Goal: Task Accomplishment & Management: Complete application form

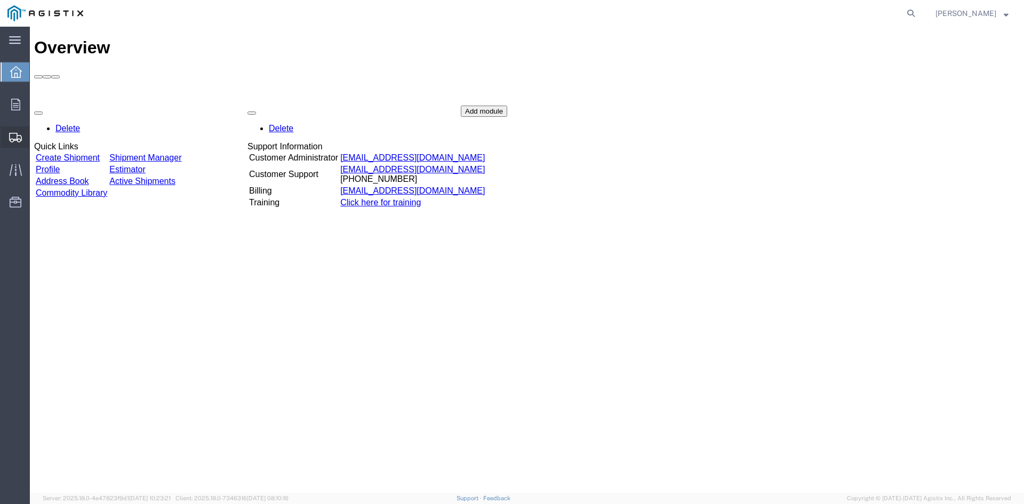
click at [0, 0] on span "Create from Template" at bounding box center [0, 0] width 0 height 0
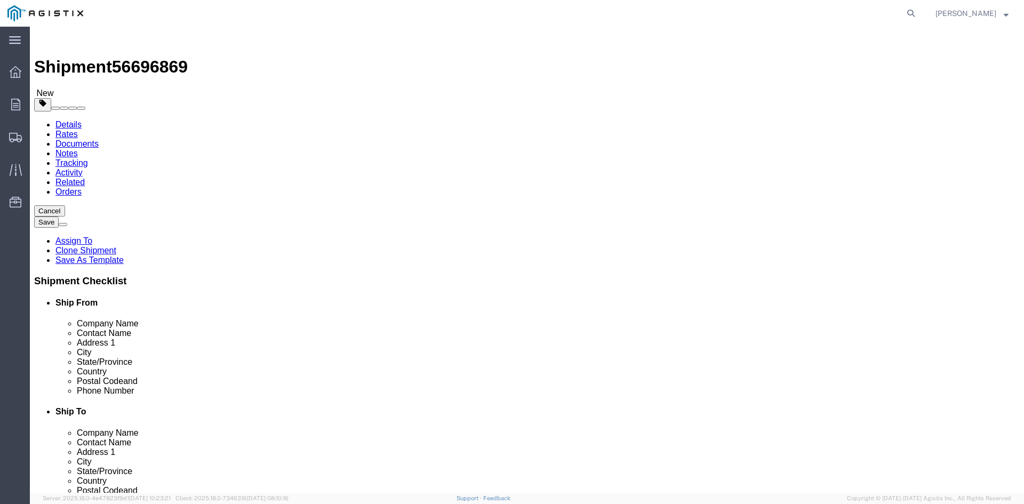
select select
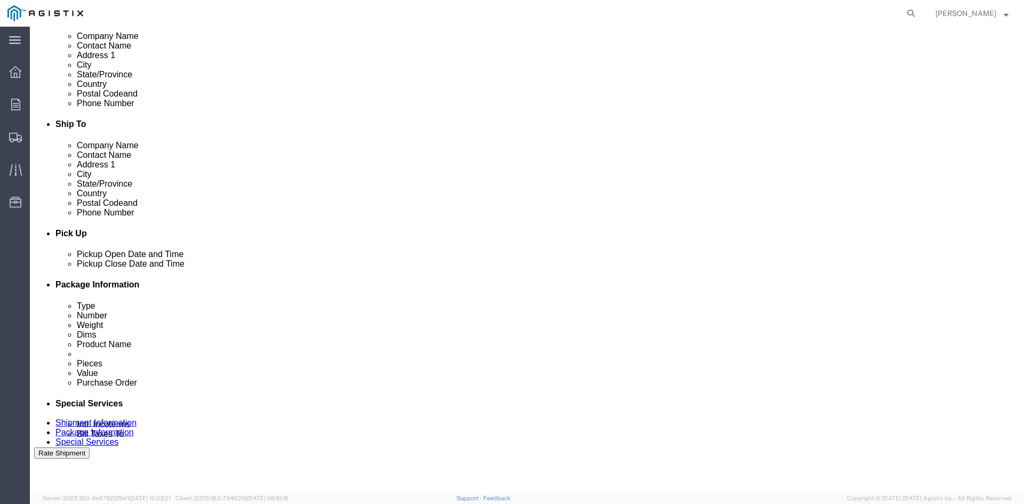
scroll to position [320, 0]
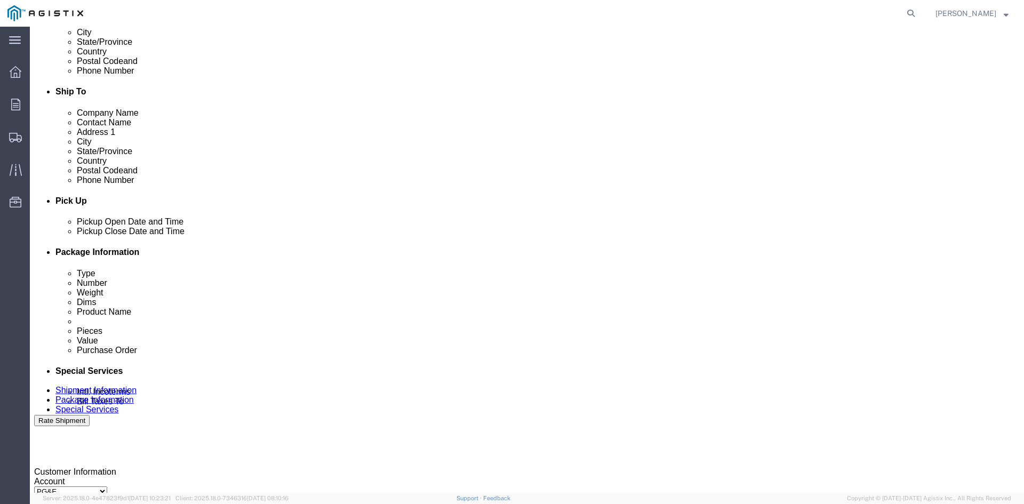
click div "[DATE] 6:15 PM"
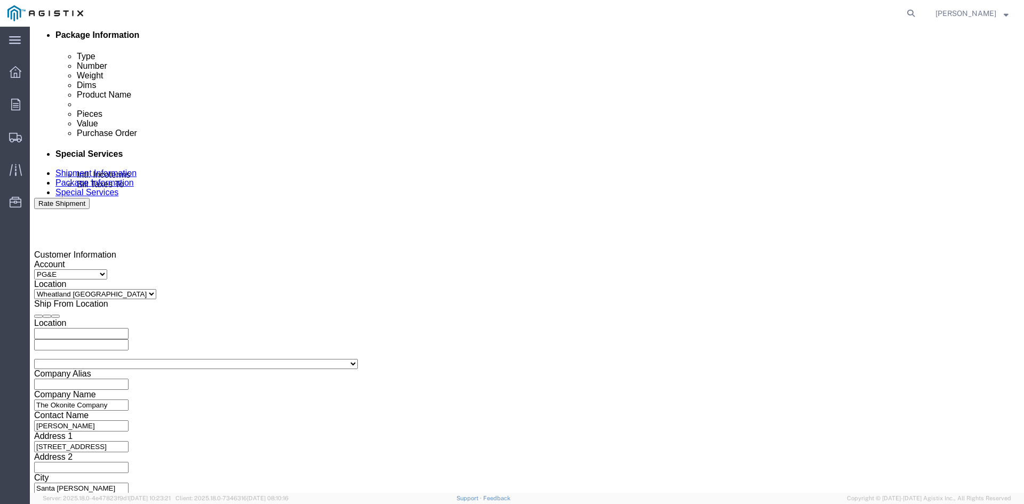
type input "8:00 AM"
click button "Apply"
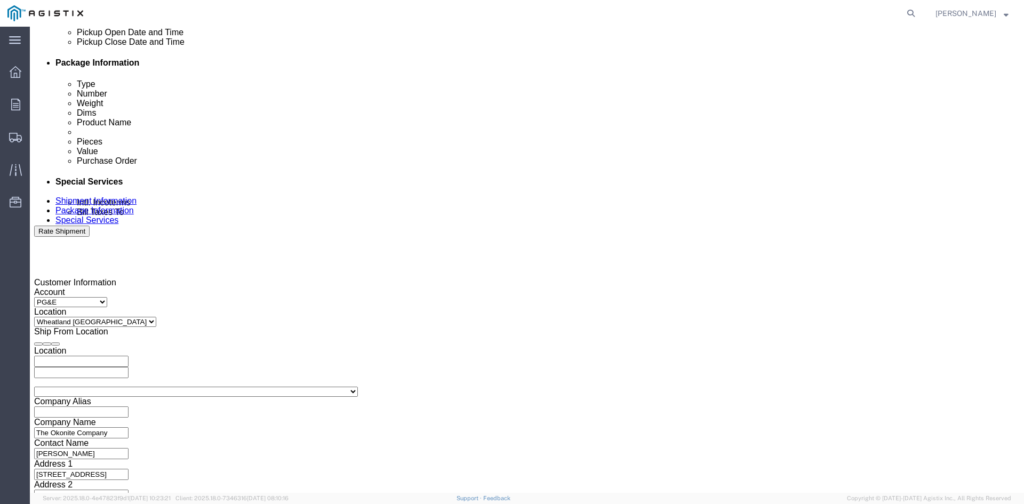
scroll to position [484, 0]
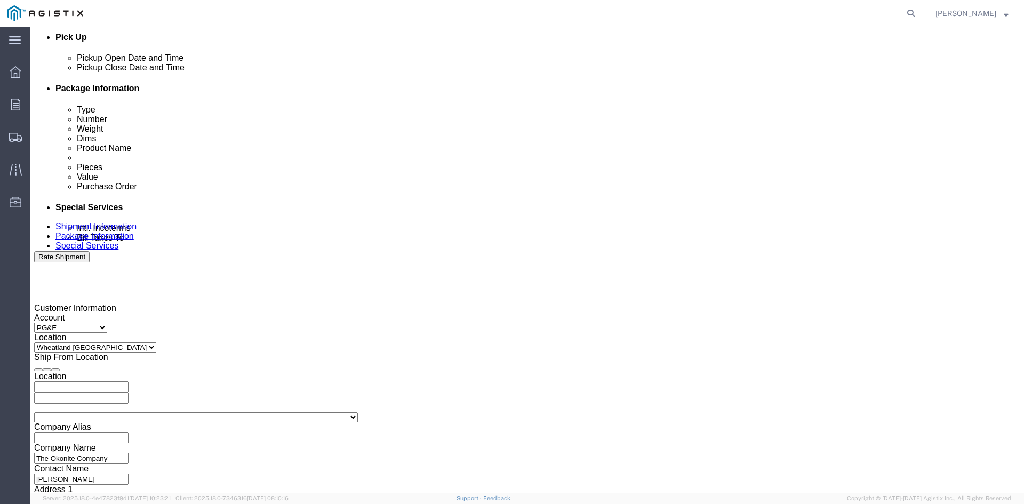
click div "[DATE] 9:00 AM"
type input "3:00 PM"
click button "Apply"
click div
click input "4:00 PM"
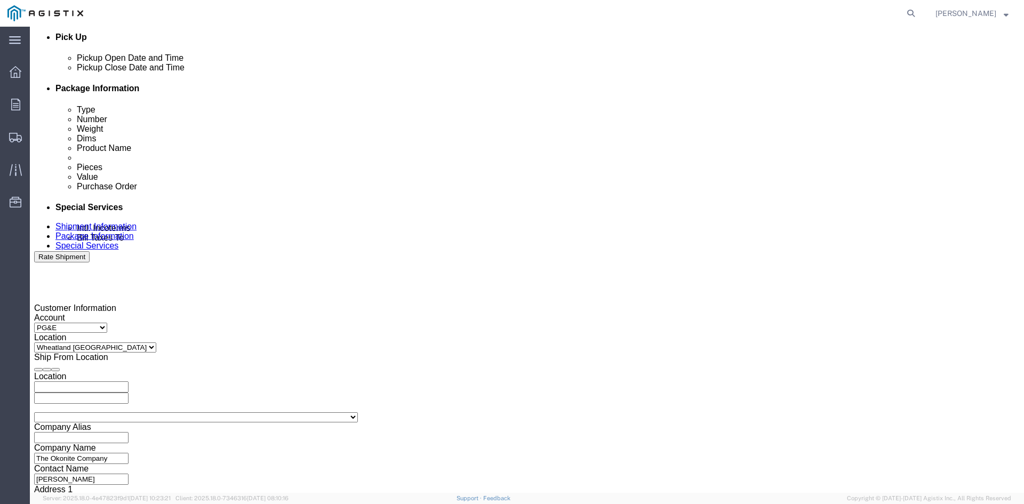
type input "7:00 AM"
click button "Apply"
click div
click input "8:00 AM"
type input "2:00 PM"
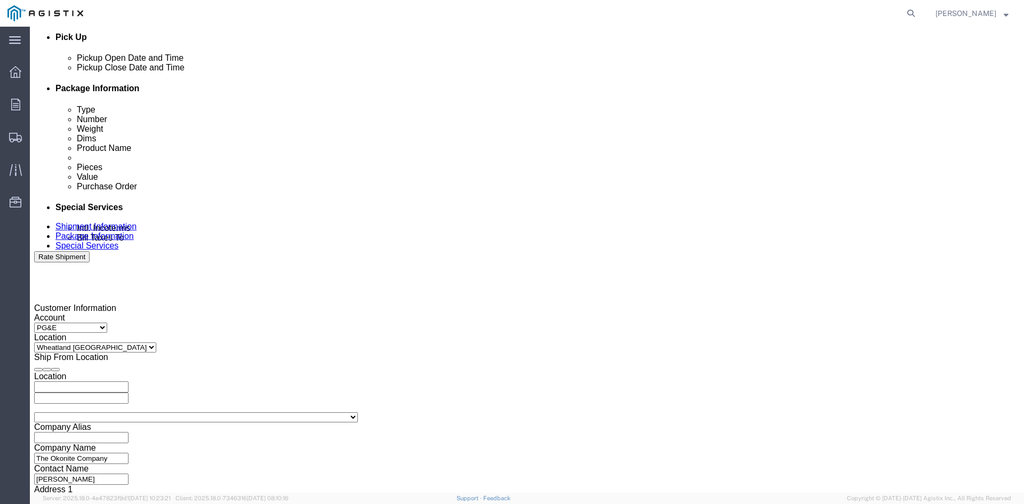
click button "Apply"
click input "3501322691"
type input "3501415359"
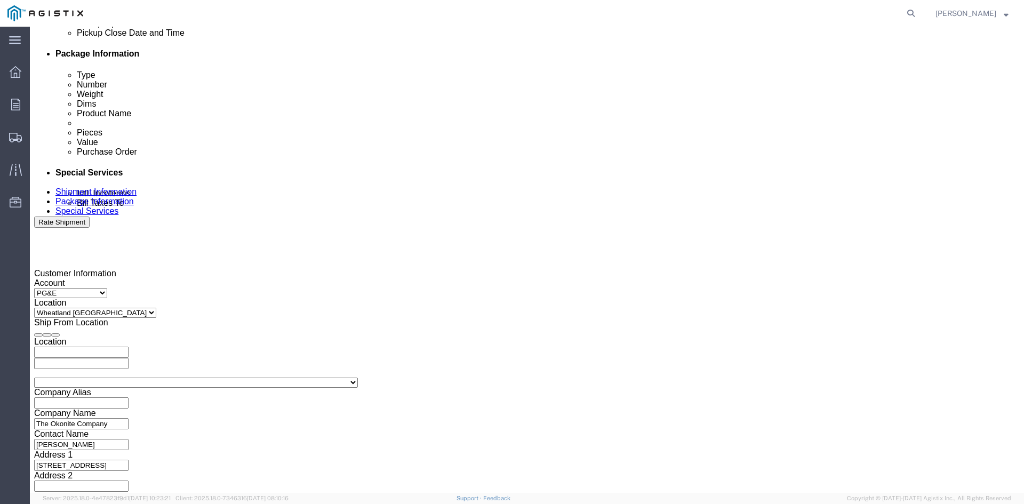
scroll to position [537, 0]
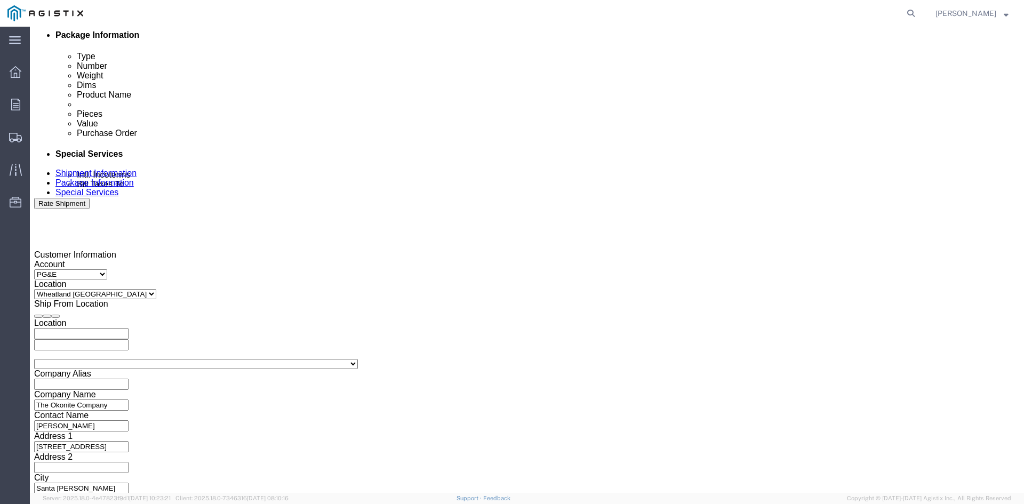
click button "Continue"
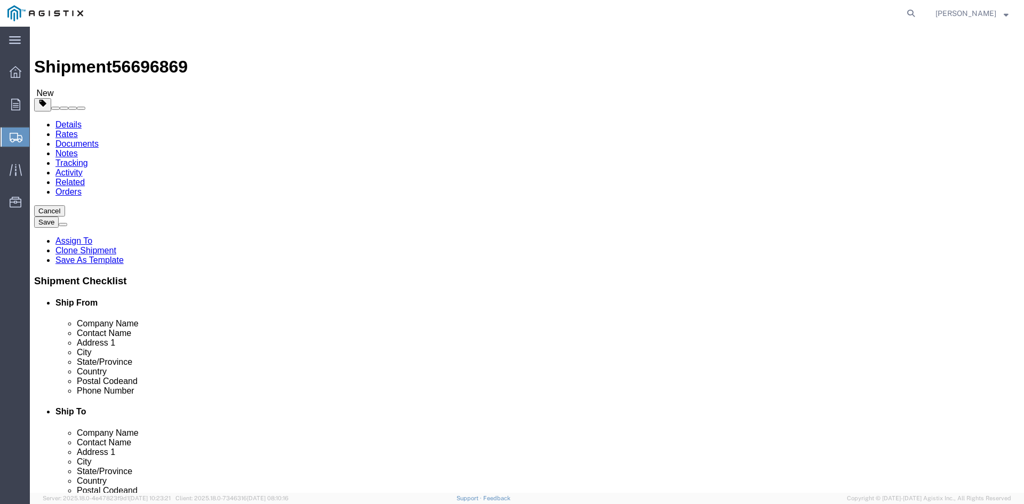
click input "41860.00"
type input "41680"
click dd "111933.00 USD"
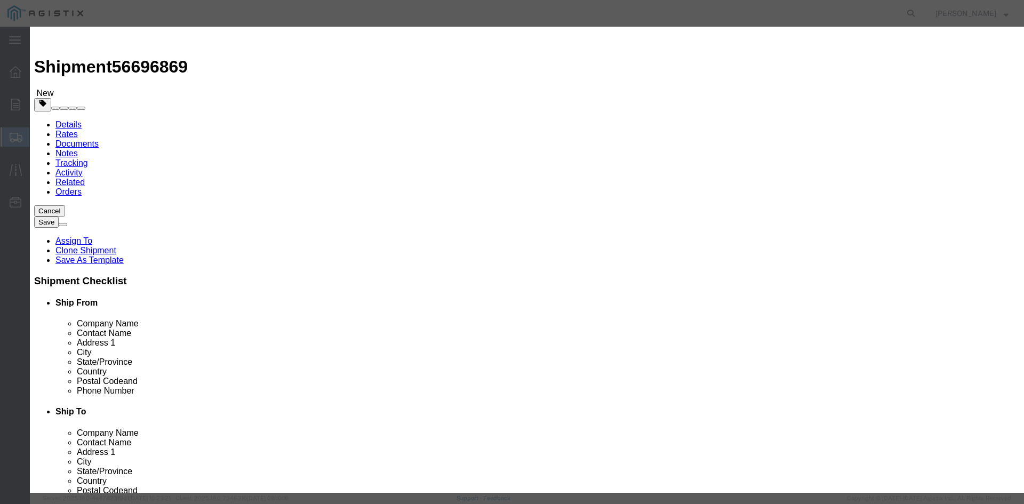
click input "111933.00"
type input "147567"
click textarea "THIS LOAD REQUIRES 8 CHAINS AND 4 SETS OF COIL RACKS. ADVANCED PICKUP NOTIFICAT…"
click button "Save & Close"
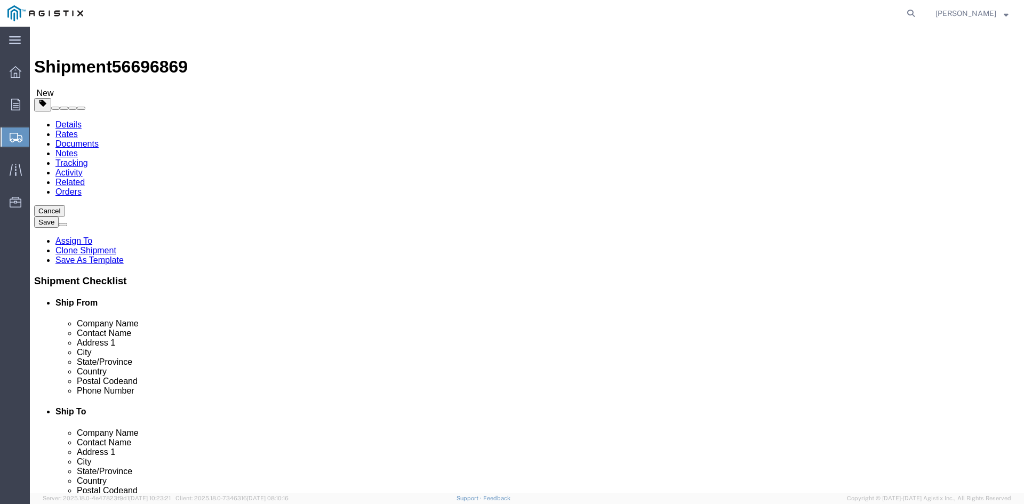
click button "Continue"
click button "Rate Shipment"
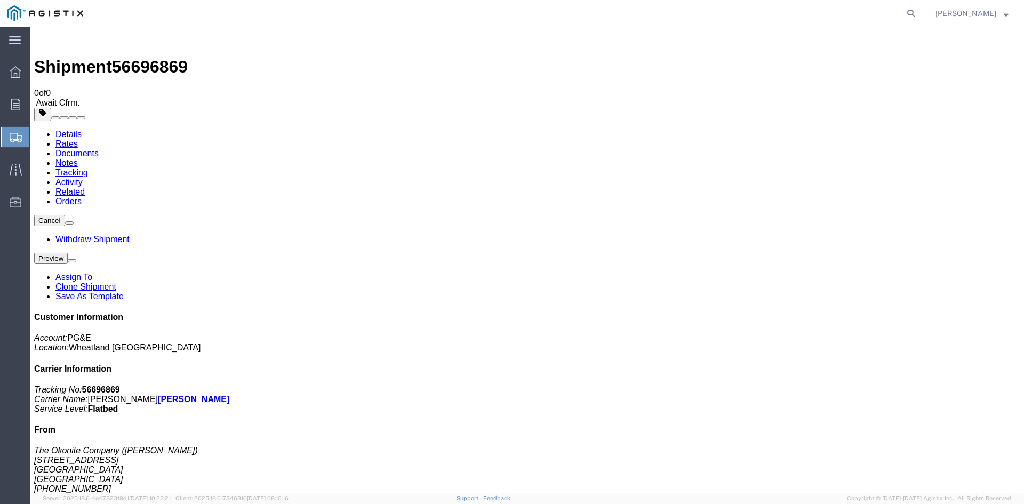
click at [0, 0] on span "Shipment Manager" at bounding box center [0, 0] width 0 height 0
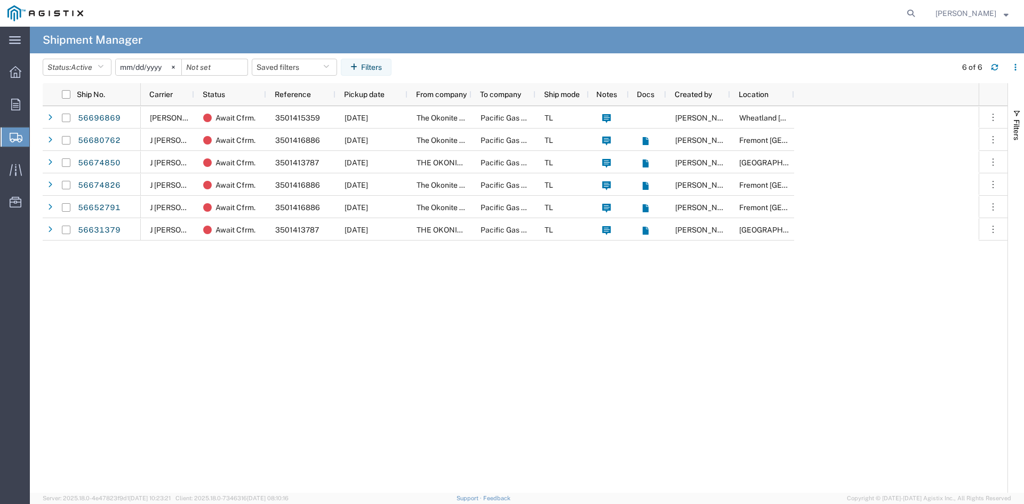
click at [0, 0] on span "Create from Template" at bounding box center [0, 0] width 0 height 0
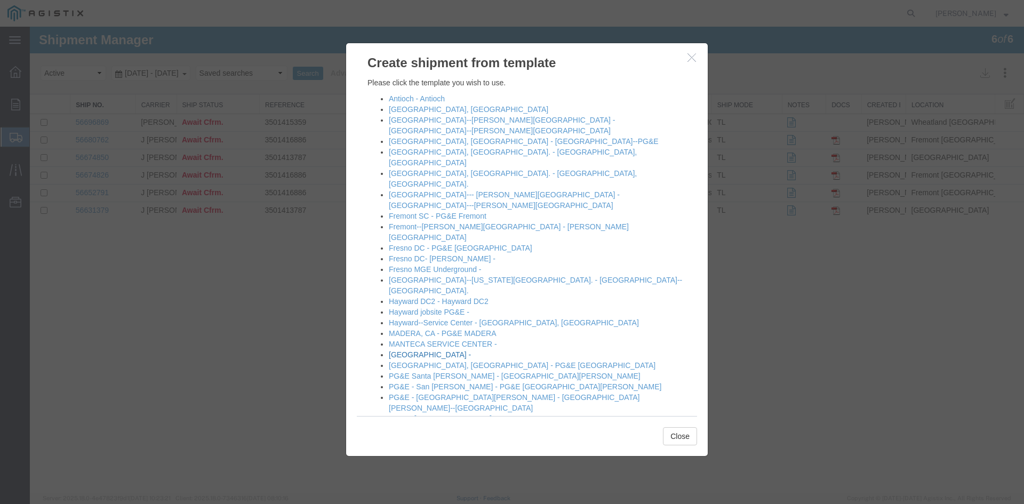
click at [422, 350] on link "[GEOGRAPHIC_DATA] -" at bounding box center [430, 354] width 82 height 9
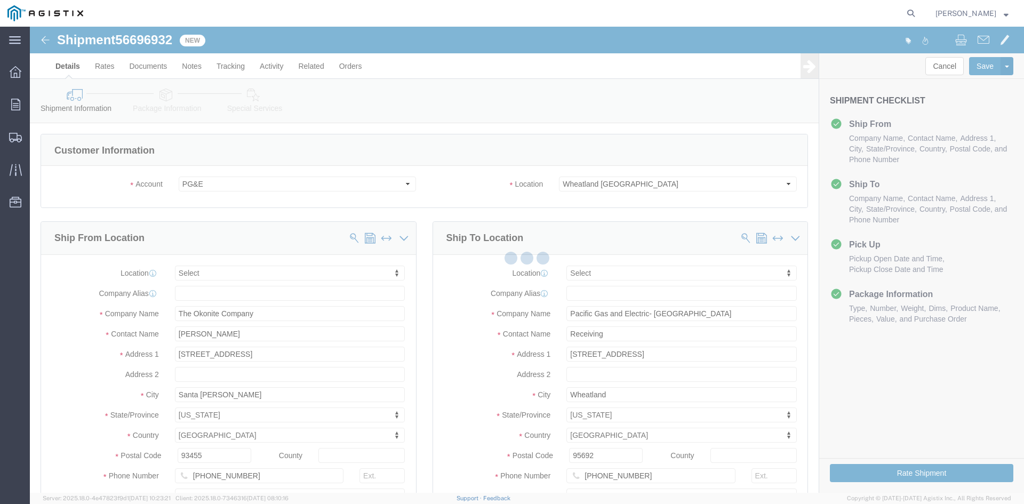
select select
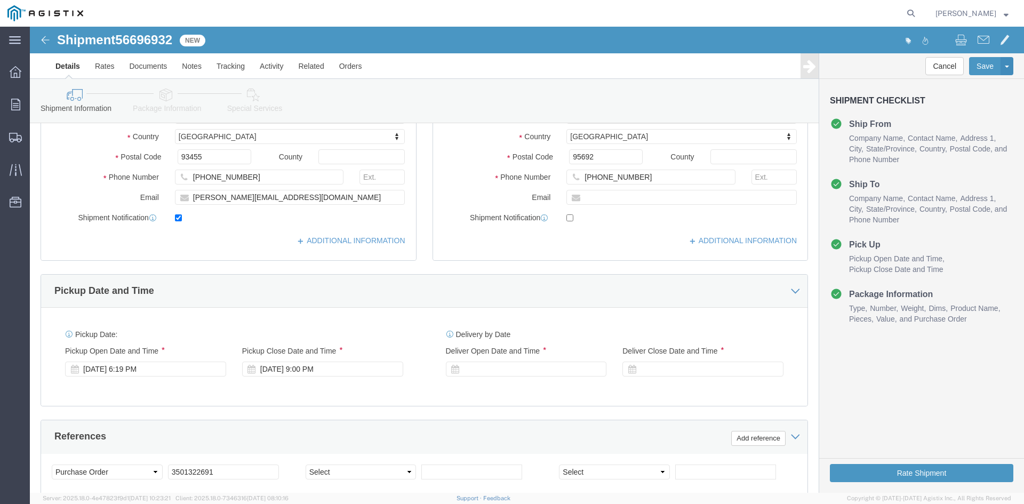
scroll to position [320, 0]
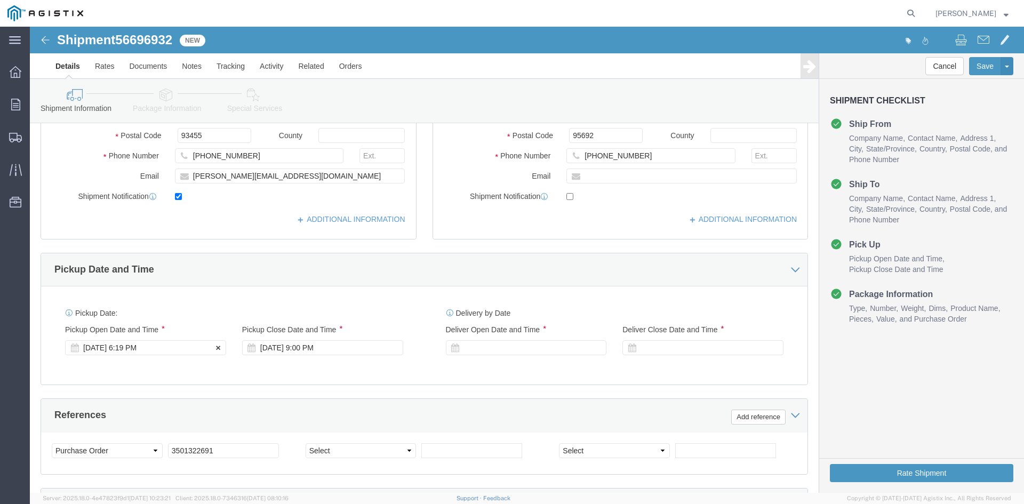
click div "[DATE] 6:19 PM"
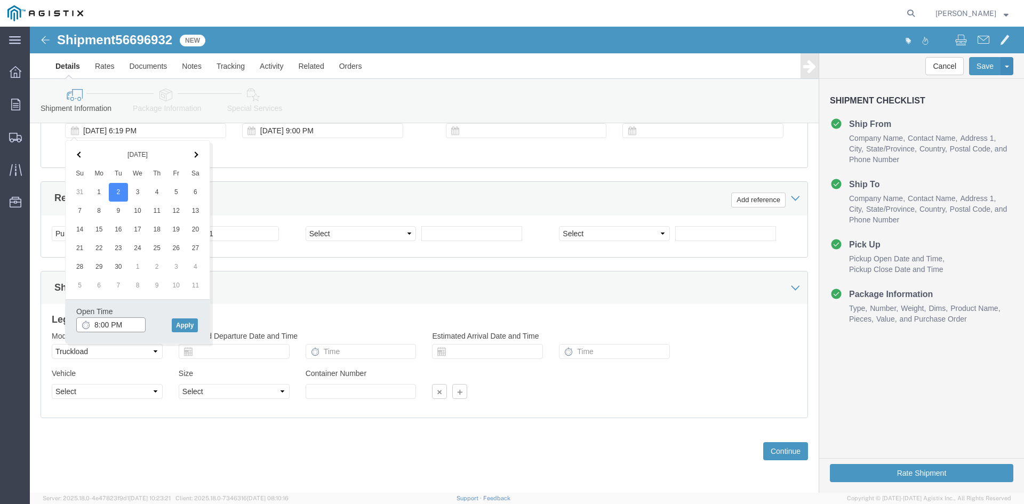
type input "8:00 AM"
click button "Apply"
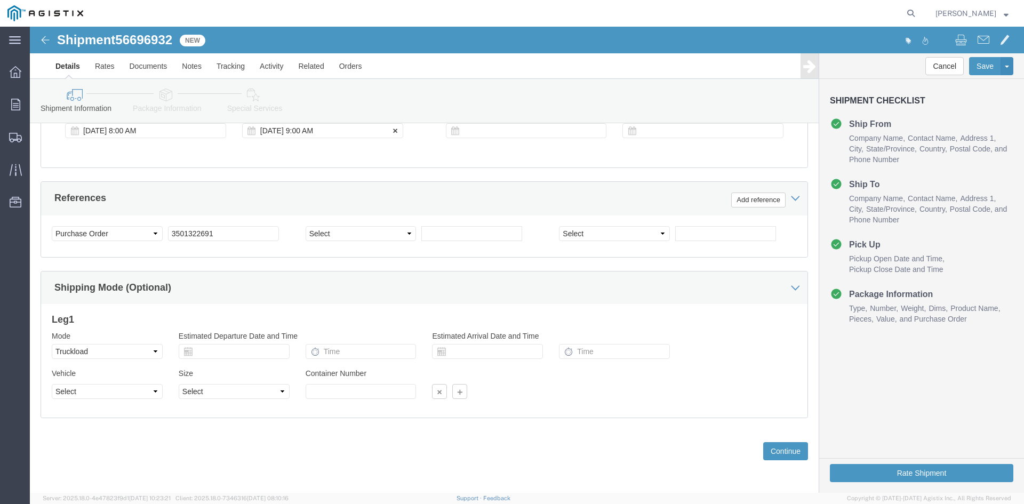
click div "[DATE] 9:00 AM"
type input "3:00 PM"
click button "Apply"
click div
click input "4:00 PM"
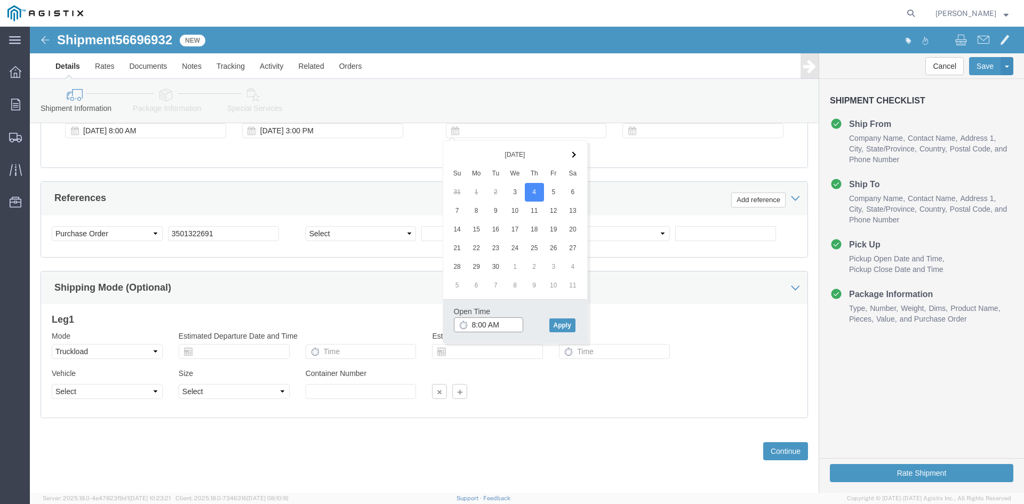
type input "7:00 AM"
click button "Apply"
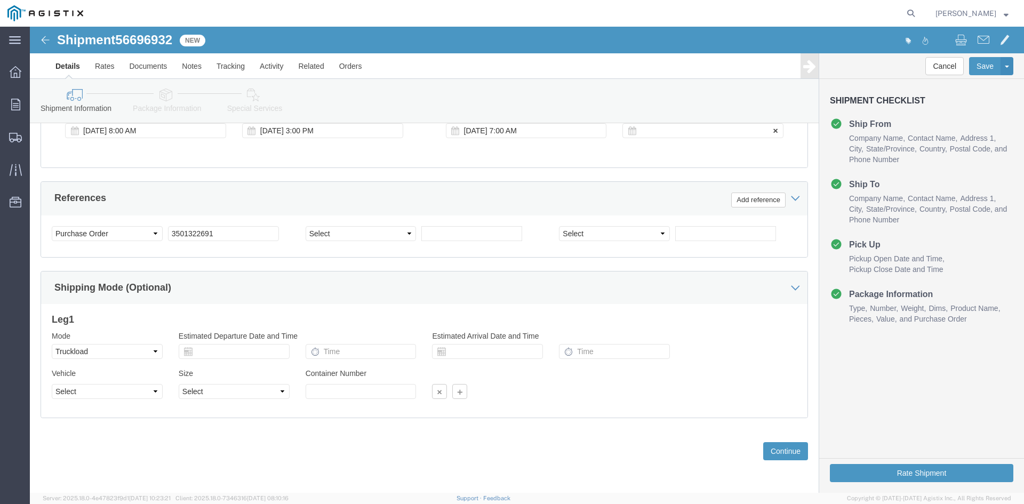
click div
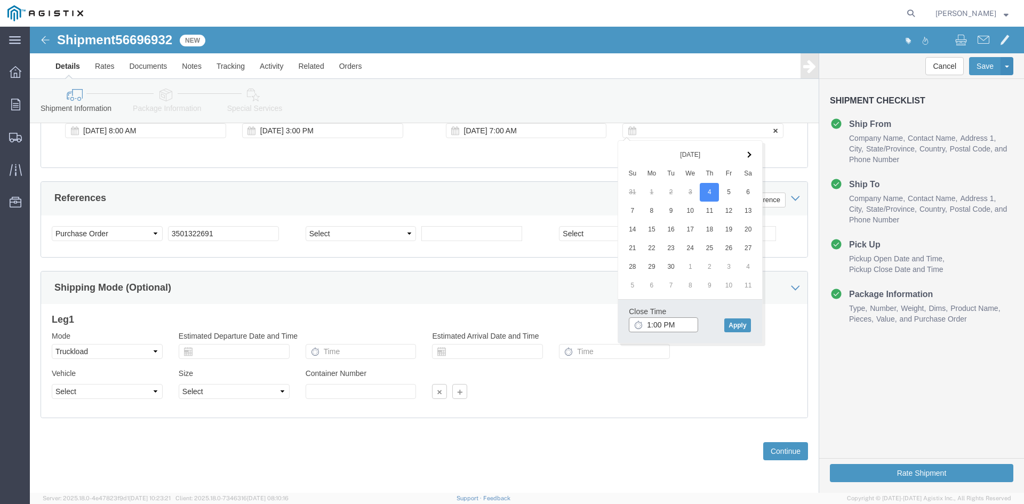
type input "2:00 PM"
click button "Apply"
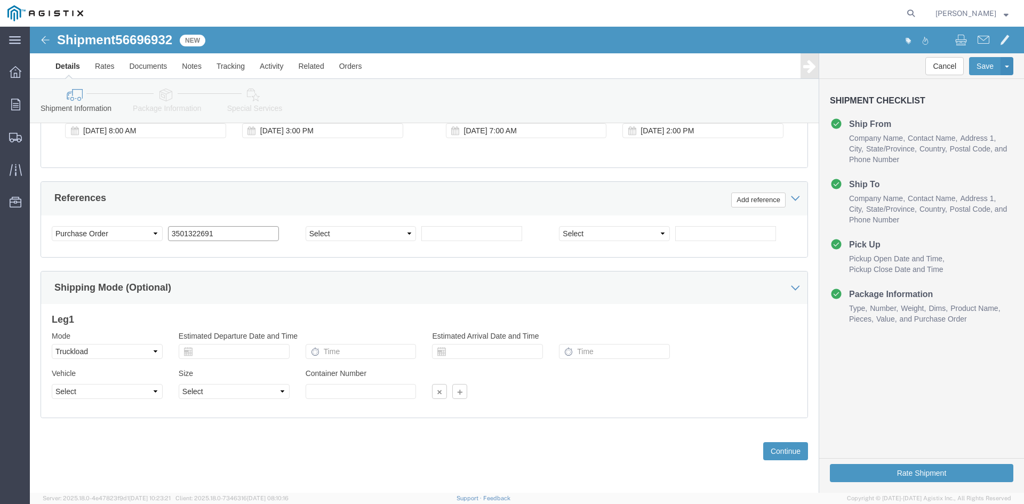
click input "3501322691"
type input "3501415359"
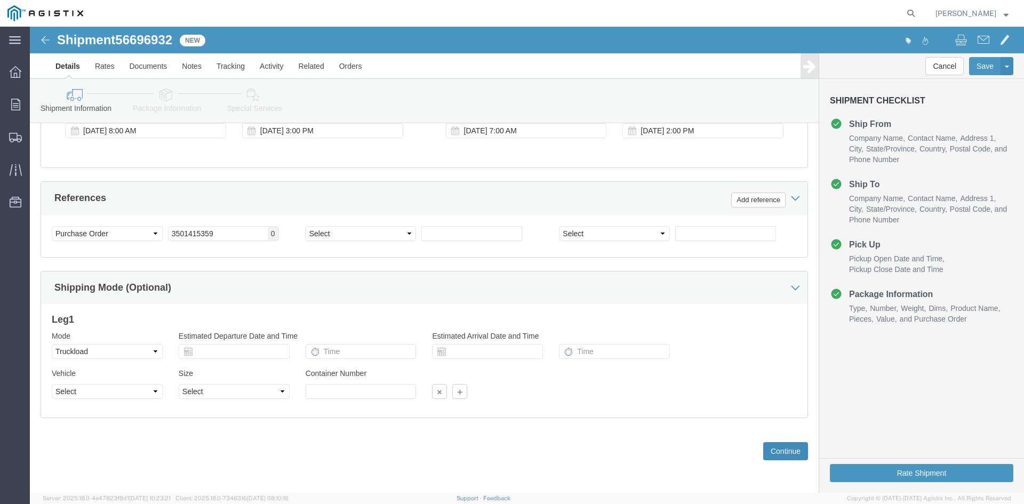
click button "Continue"
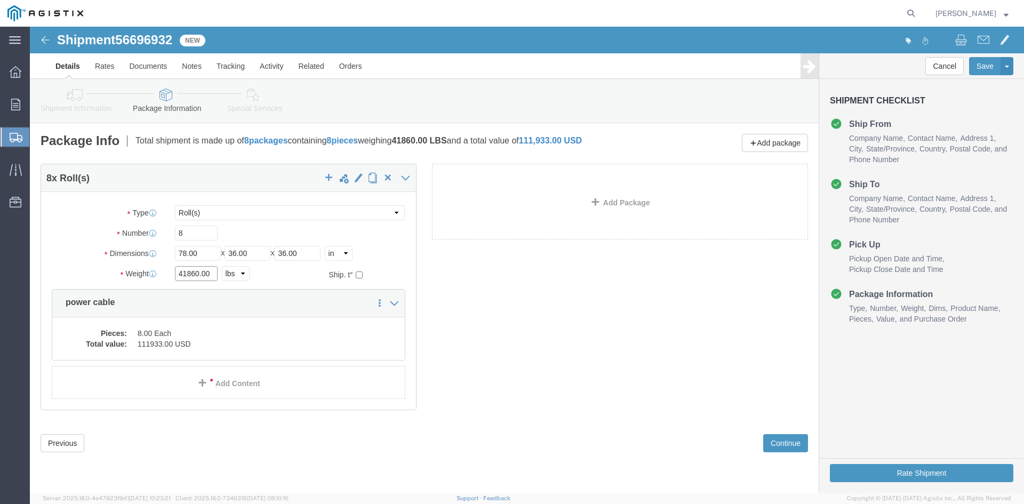
click input "41860.00"
type input "41690"
click dd "111933.00 USD"
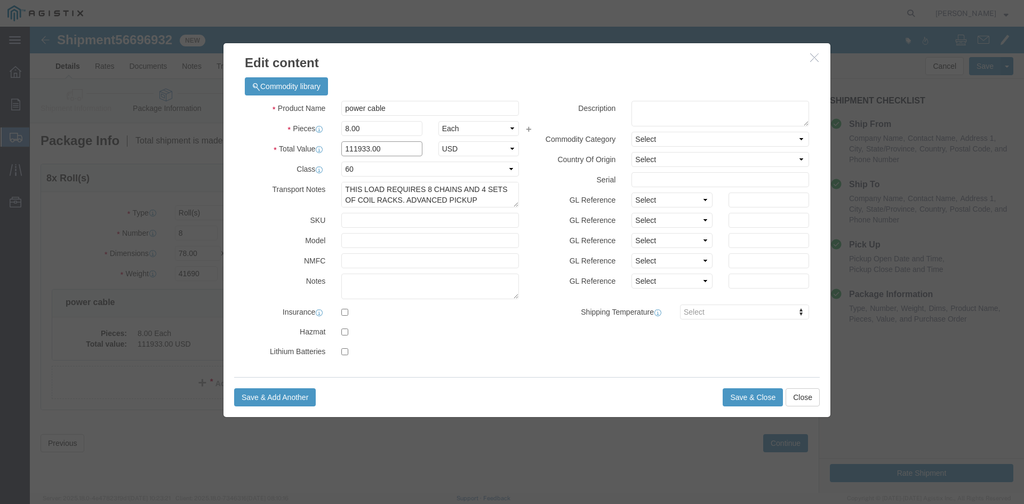
click input "111933.00"
type input "148287"
click textarea "THIS LOAD REQUIRES 8 CHAINS AND 4 SETS OF COIL RACKS. ADVANCED PICKUP NOTIFICAT…"
click button "Save & Close"
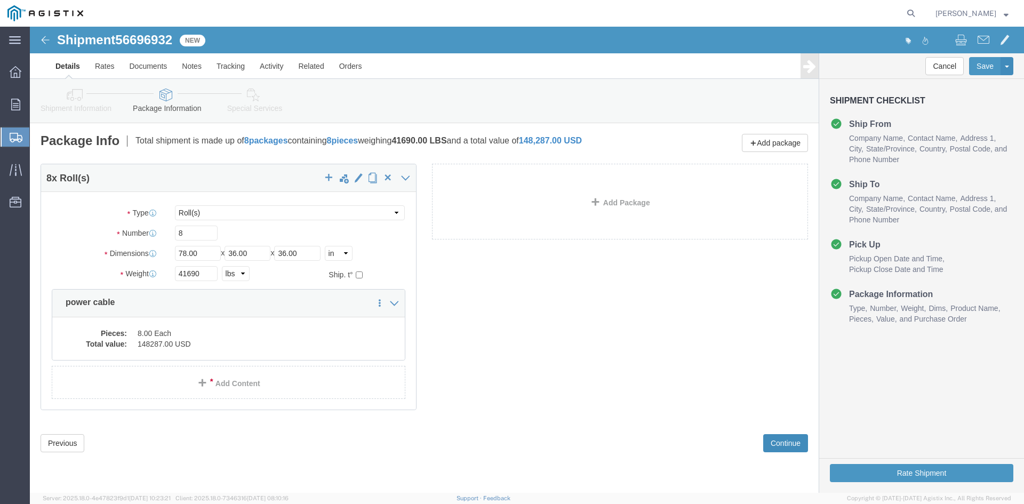
click button "Continue"
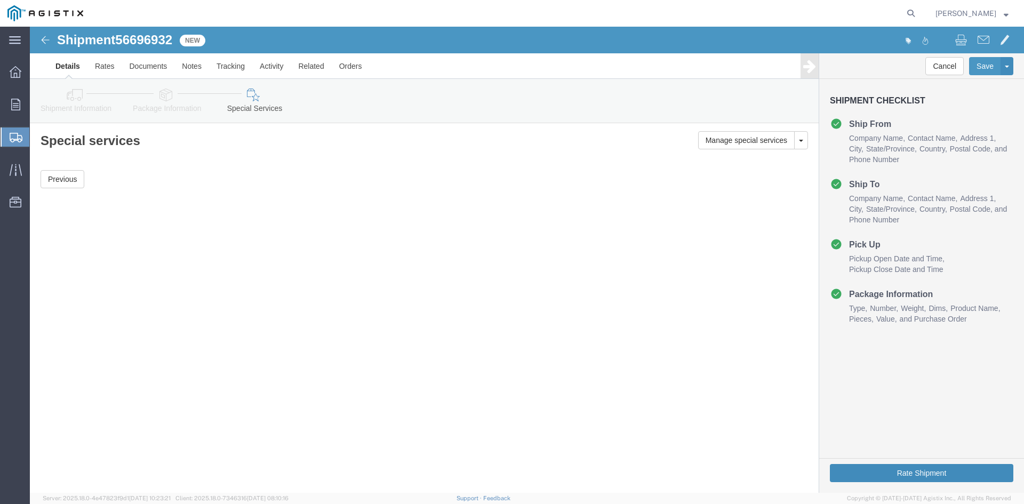
click button "Rate Shipment"
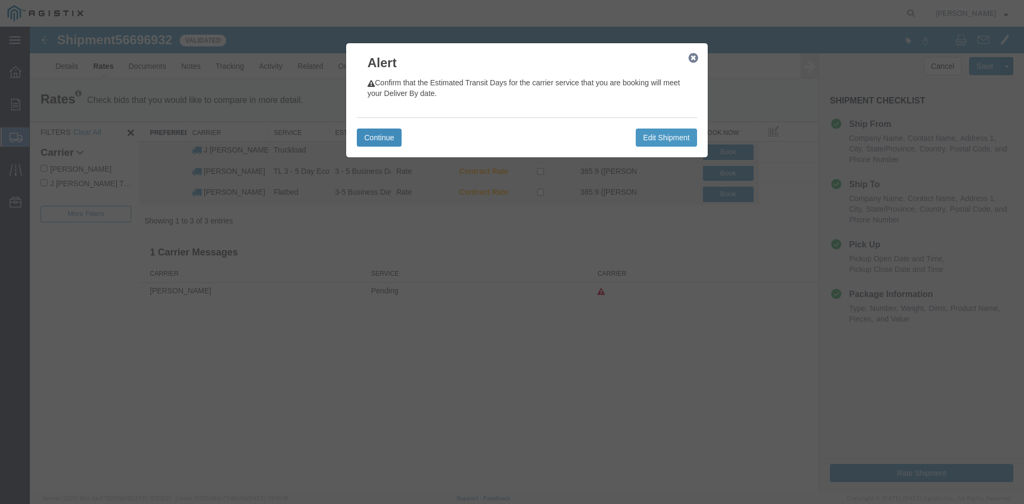
click at [383, 138] on button "Continue" at bounding box center [379, 137] width 45 height 18
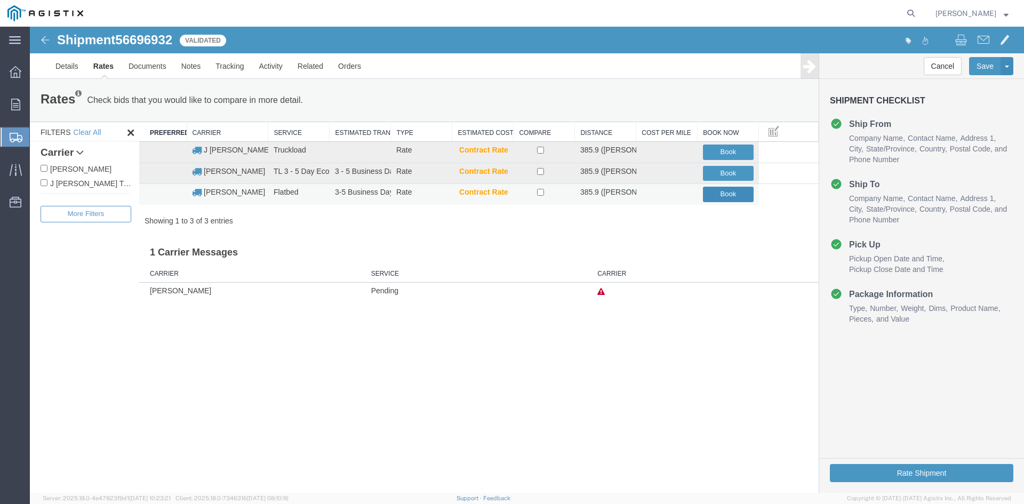
click at [728, 192] on button "Book" at bounding box center [728, 194] width 51 height 15
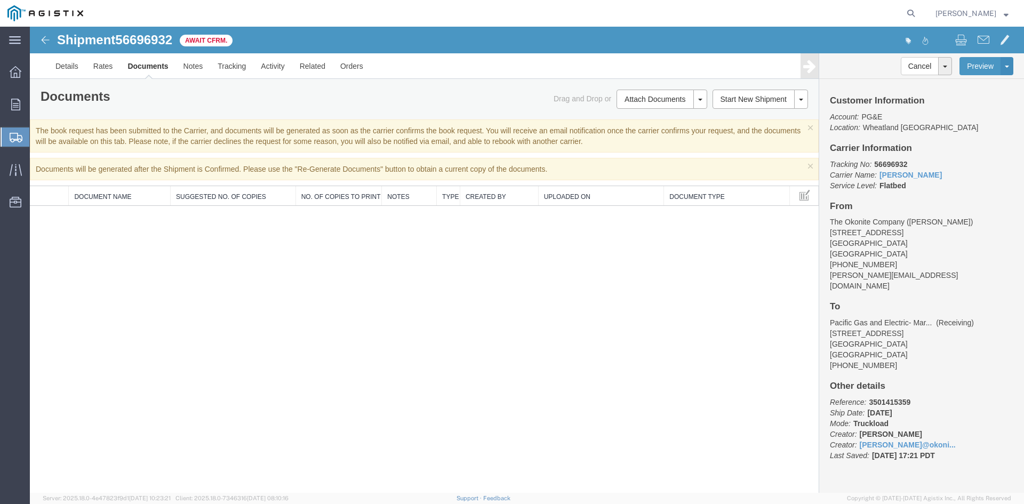
click at [0, 0] on span "Shipment Manager" at bounding box center [0, 0] width 0 height 0
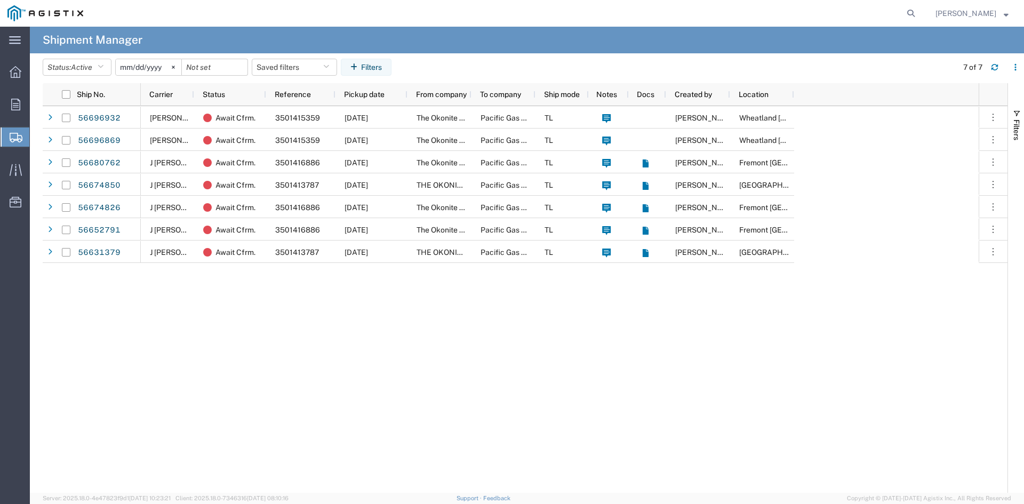
click at [0, 0] on span "Create from Template" at bounding box center [0, 0] width 0 height 0
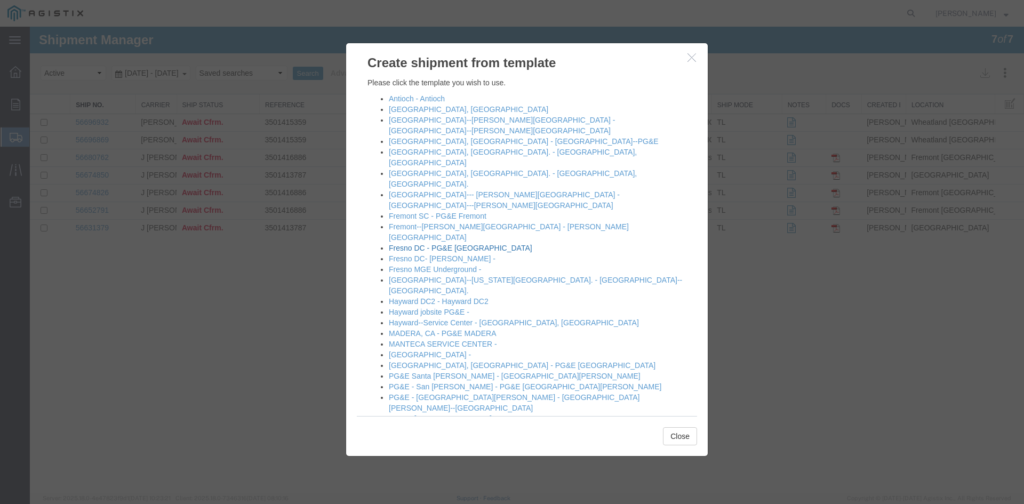
click at [466, 244] on link "Fresno DC - PG&E [GEOGRAPHIC_DATA]" at bounding box center [460, 248] width 143 height 9
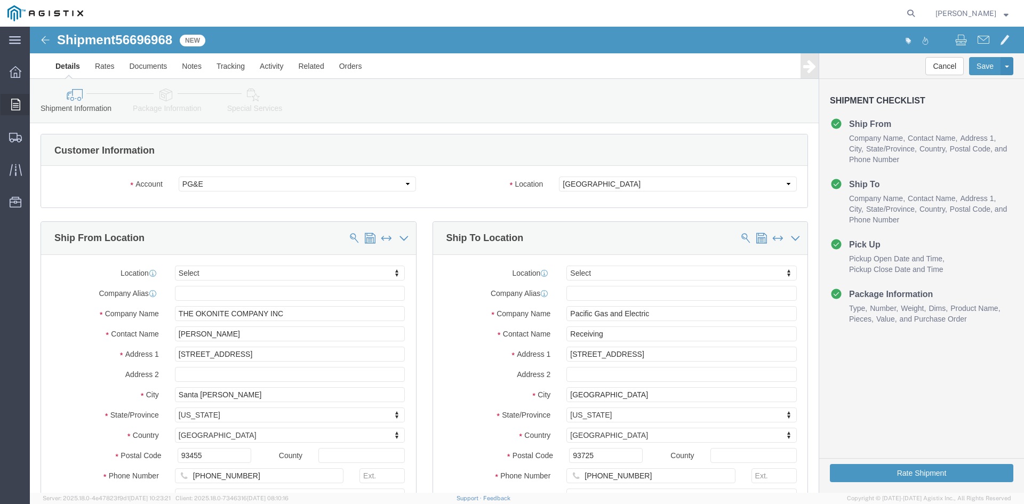
select select
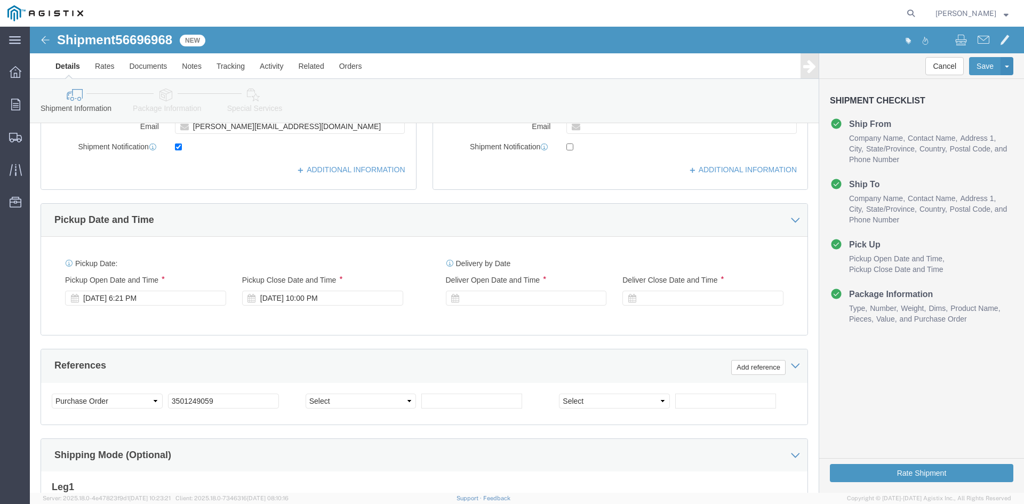
scroll to position [373, 0]
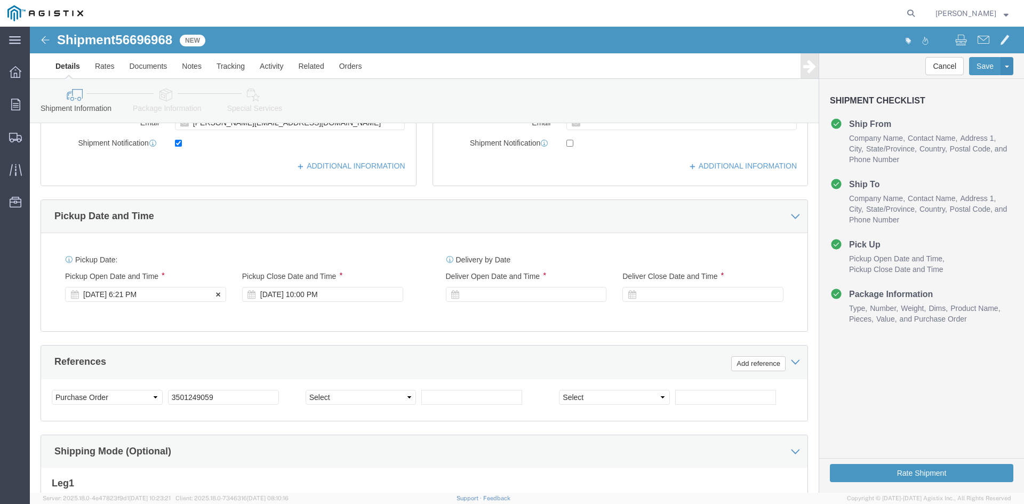
click div "[DATE] 6:21 PM"
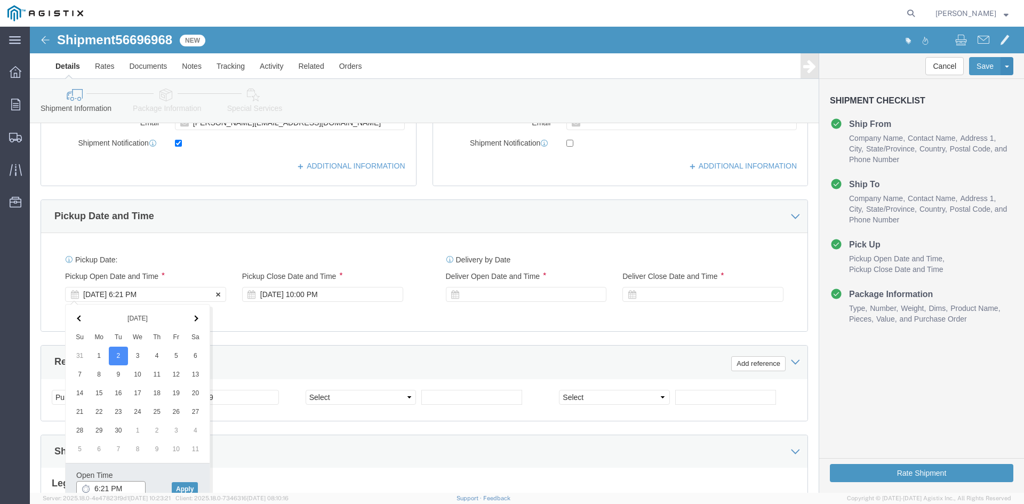
scroll to position [376, 0]
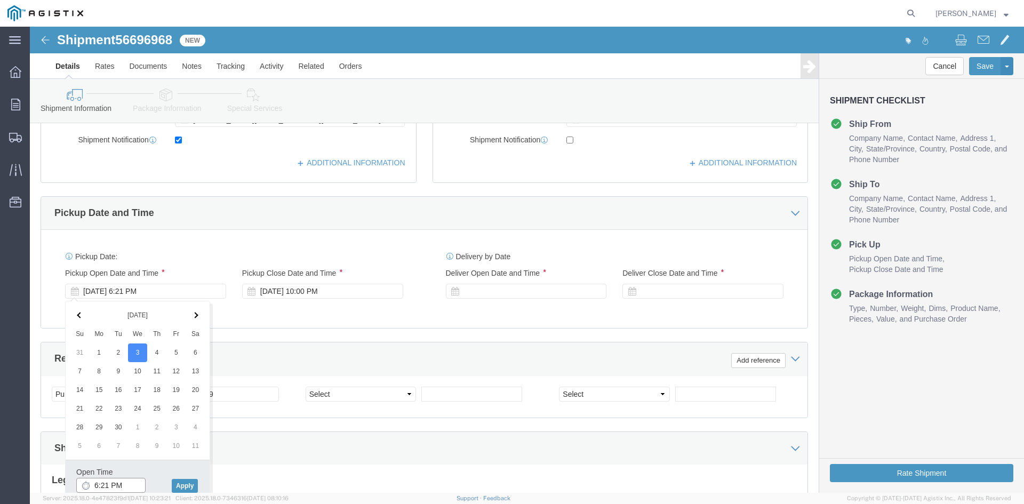
click input "6:21 PM"
type input "8:00 AM"
click button "Apply"
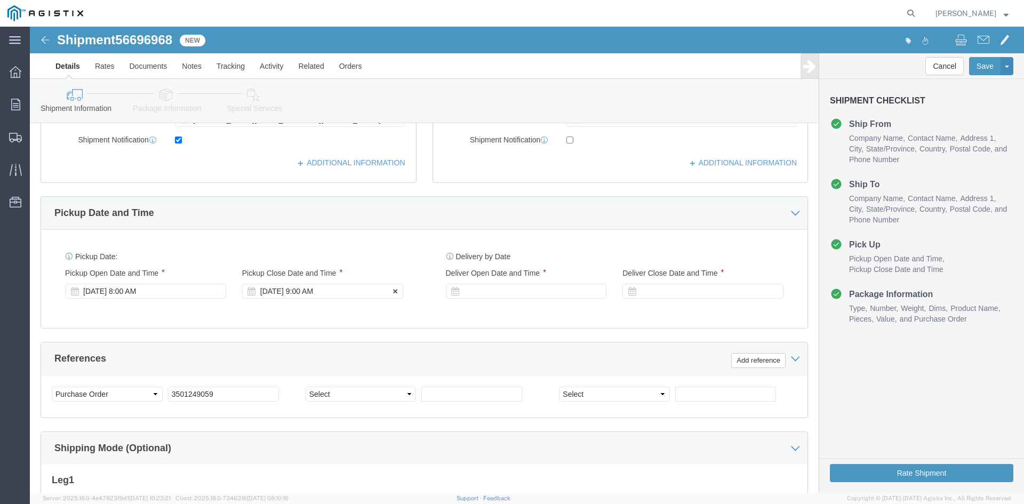
click div "[DATE] 9:00 AM"
type input "3:00 PM"
click button "Apply"
click div
drag, startPoint x: 442, startPoint y: 454, endPoint x: 455, endPoint y: 462, distance: 14.8
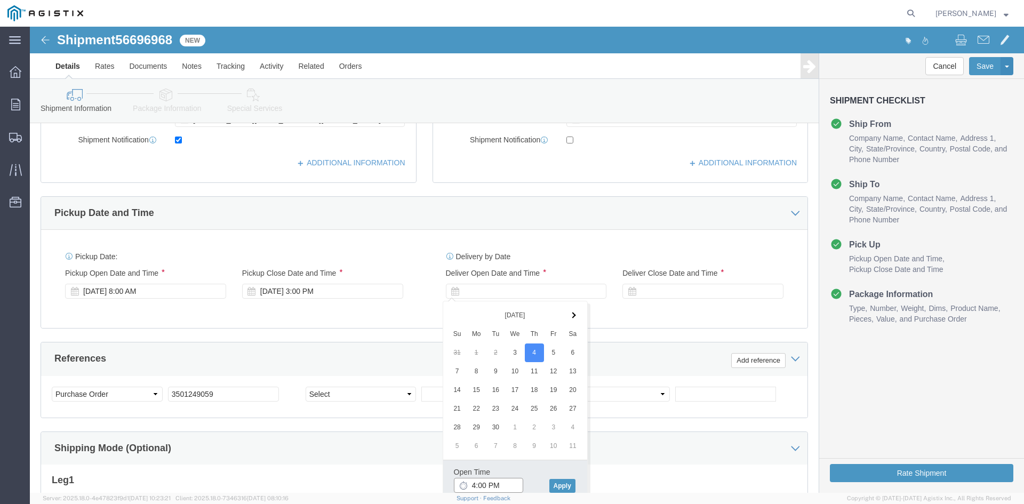
click input "4:00 PM"
type input "7:00 AM"
click button "Apply"
click div
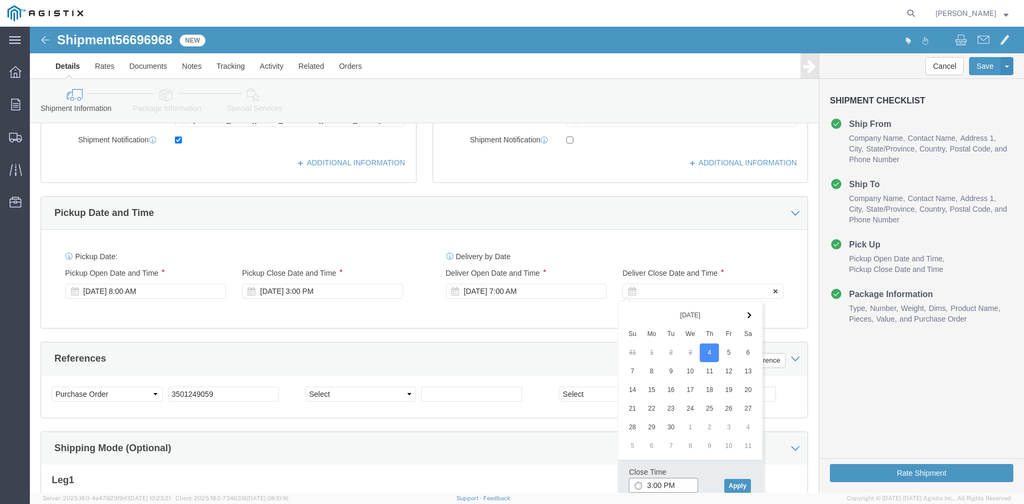
type input "2:00 PM"
click button "Apply"
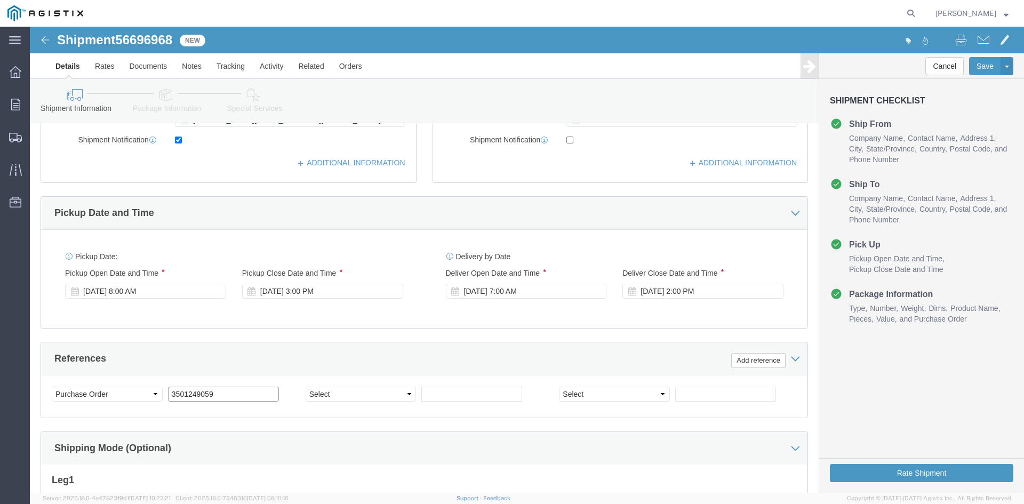
click input "3501249059"
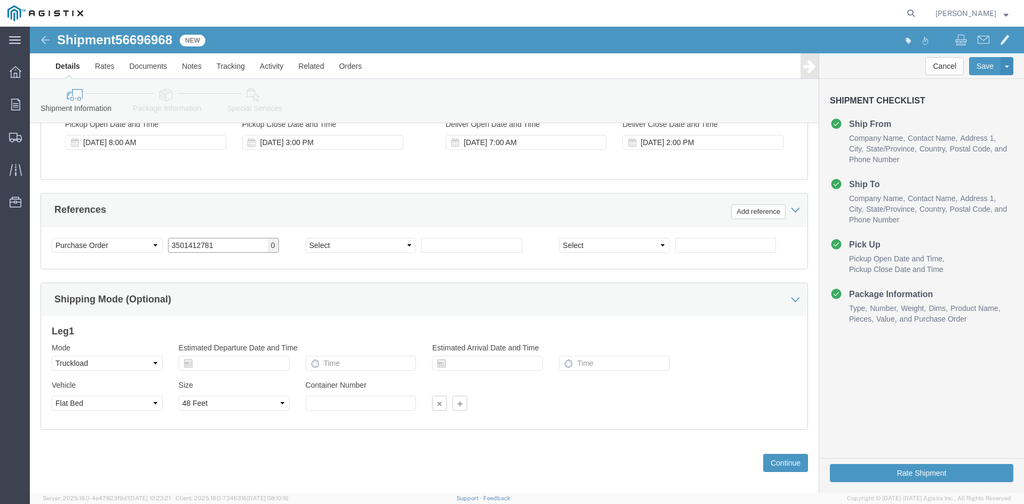
scroll to position [537, 0]
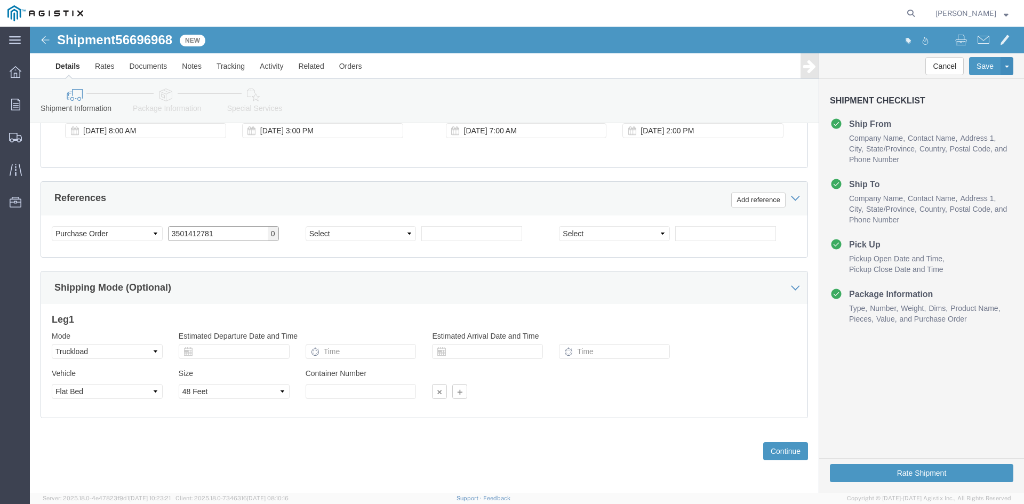
type input "3501412781"
click select "Select 1-Ton (PSS) 10 Wheel 10 Yard Dump Truck 20 Yard Dump Truck Bobtail Botto…"
select select
click select "Select 1-Ton (PSS) 10 Wheel 10 Yard Dump Truck 20 Yard Dump Truck Bobtail Botto…"
click button "Continue"
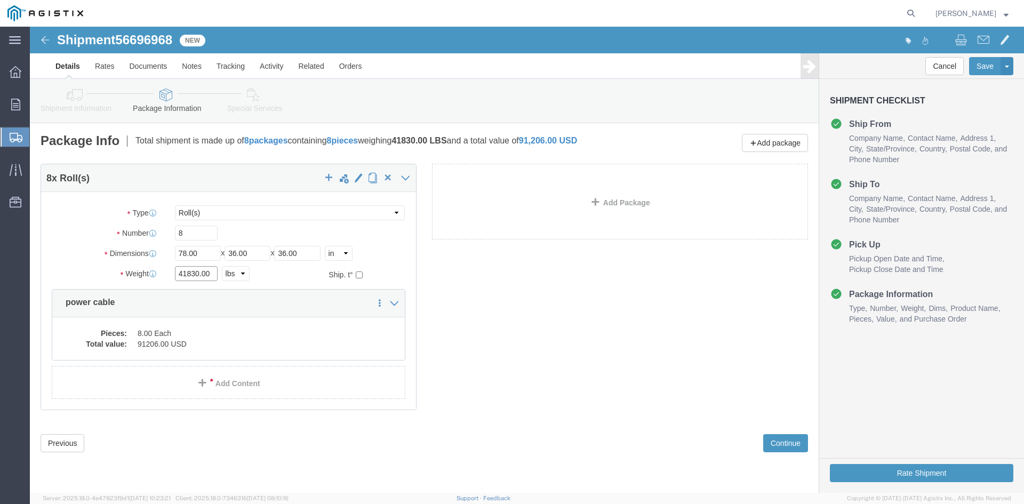
click input "41830.00"
type input "42130"
click div "Pieces: 8.00 Each Total value: 91206.00 USD"
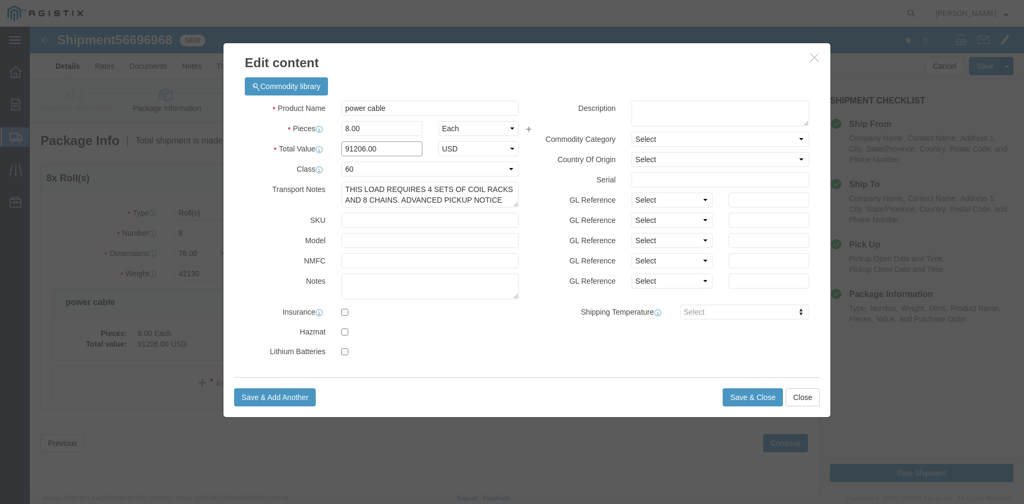
click input "91206.00"
type input "148979"
click textarea "THIS LOAD REQUIRES 4 SETS OF COIL RACKS AND 8 CHAINS. ADVANCED PICKUP NOTICE RE…"
click button "Save & Close"
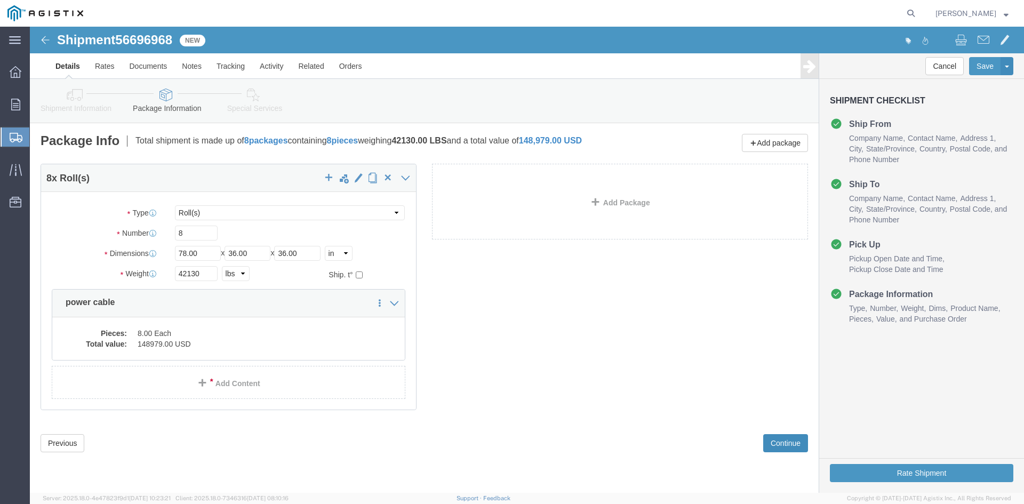
click button "Continue"
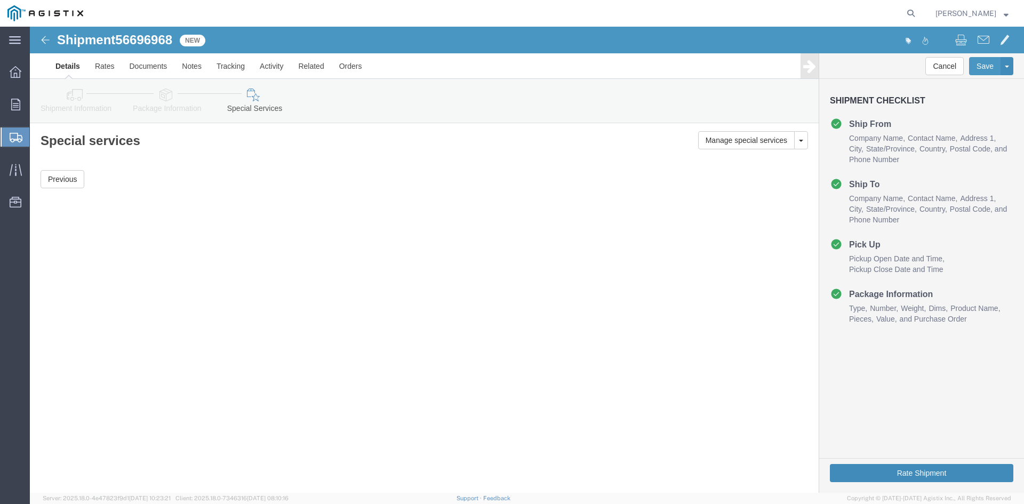
click button "Rate Shipment"
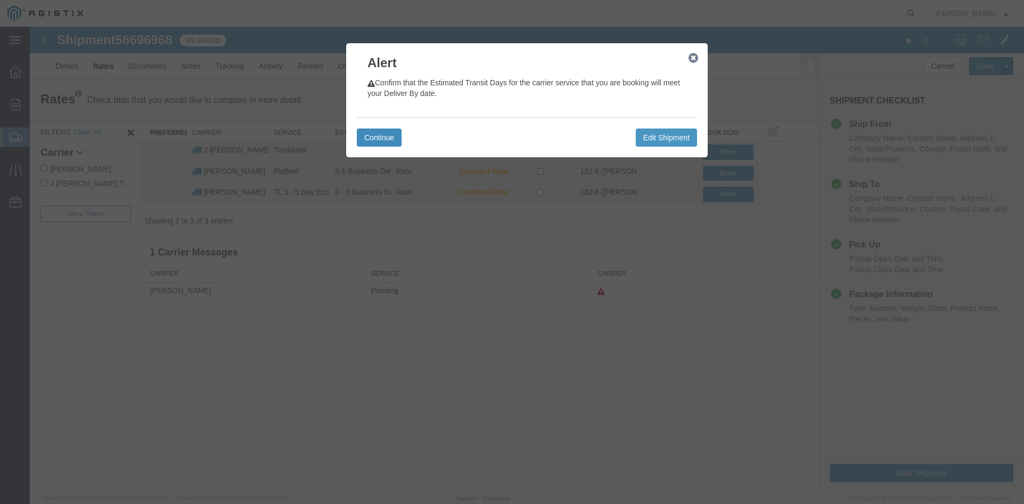
click at [375, 131] on button "Continue" at bounding box center [379, 137] width 45 height 18
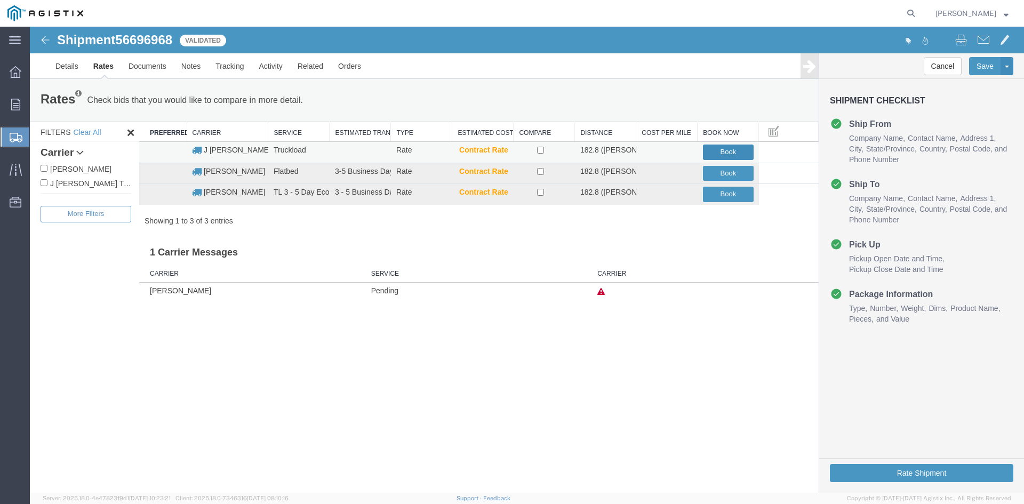
click at [730, 151] on button "Book" at bounding box center [728, 151] width 51 height 15
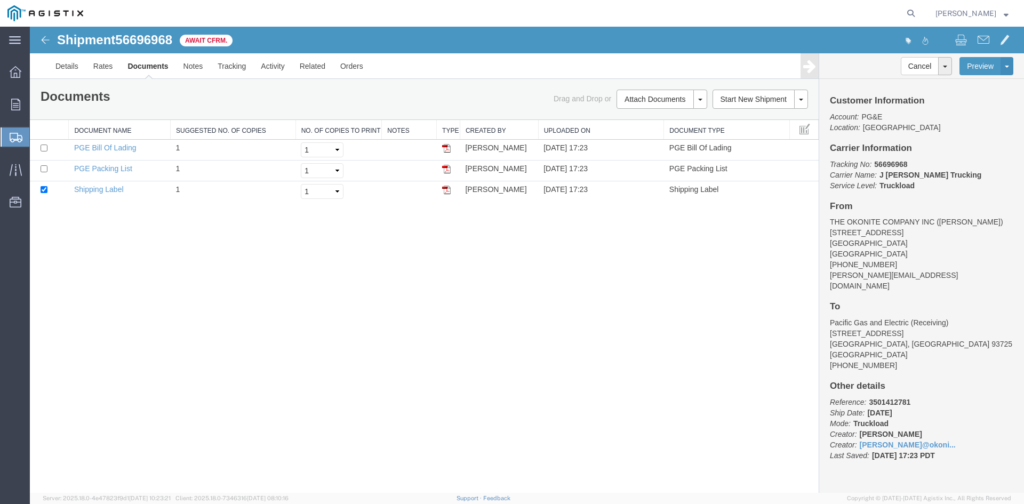
click at [0, 0] on span "Shipment Manager" at bounding box center [0, 0] width 0 height 0
